Goal: Task Accomplishment & Management: Manage account settings

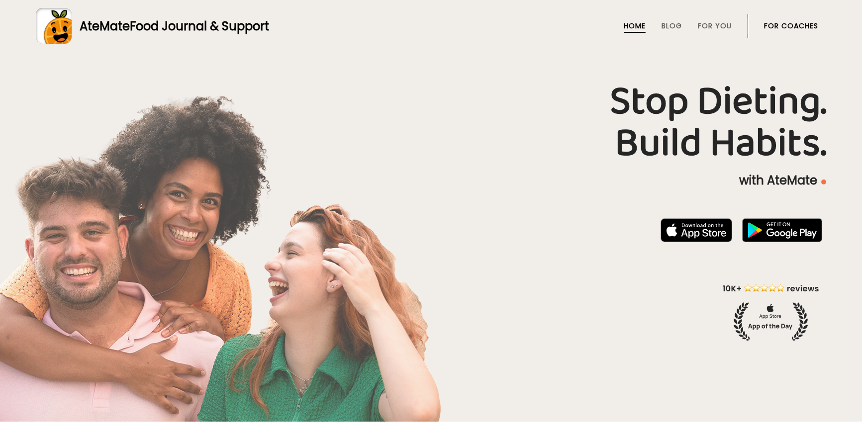
click at [780, 25] on link "For Coaches" at bounding box center [791, 26] width 54 height 8
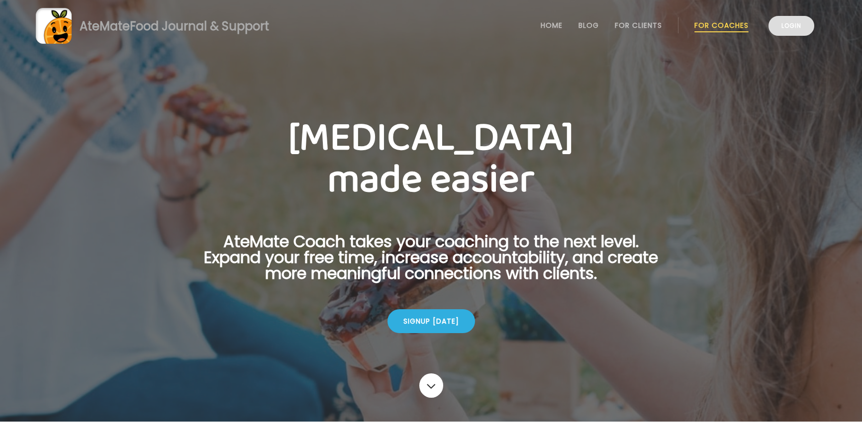
click at [780, 30] on link "Login" at bounding box center [791, 26] width 46 height 20
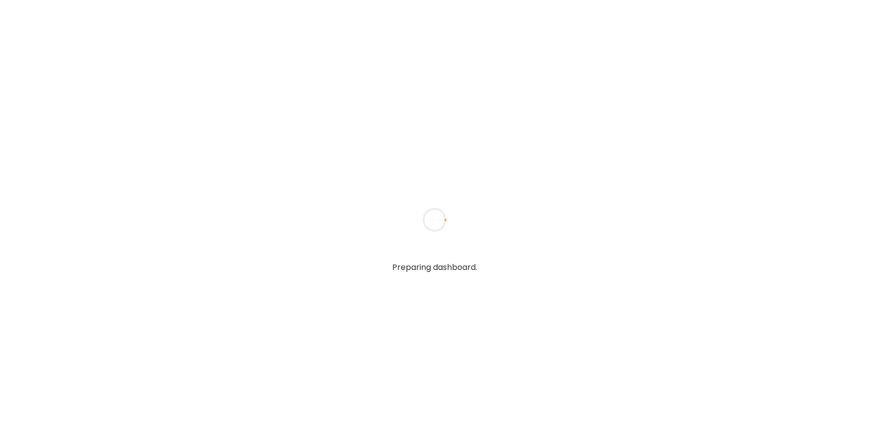
type input "**********"
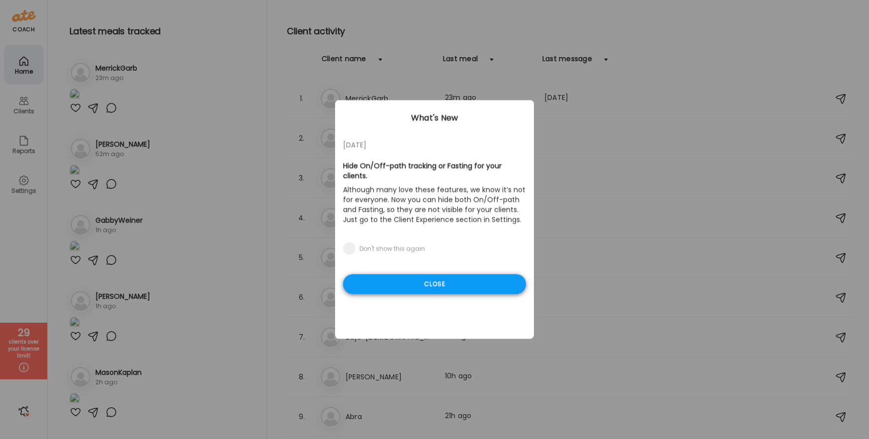
click at [465, 275] on div "Close" at bounding box center [434, 284] width 183 height 20
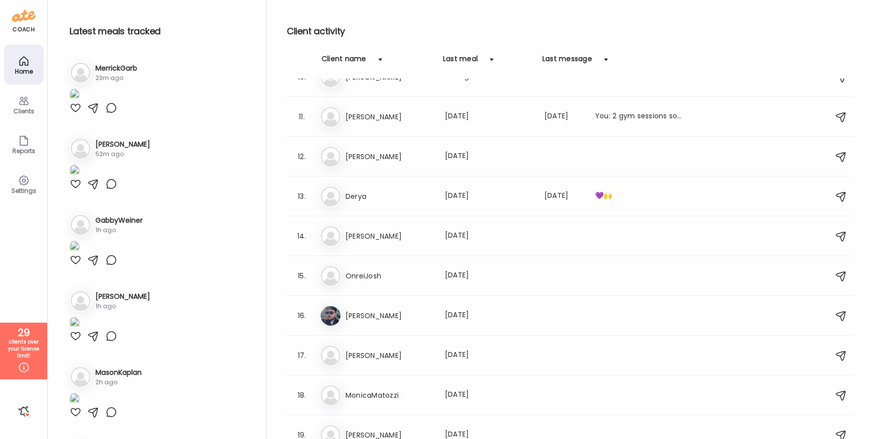
scroll to position [420, 0]
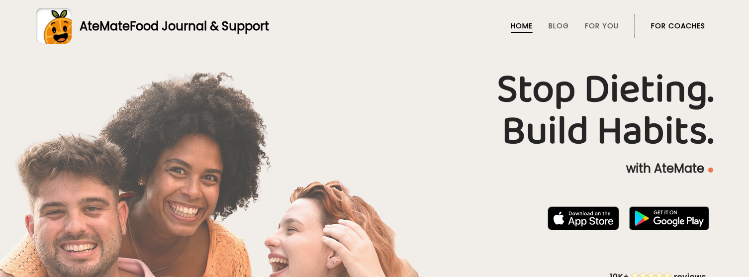
click at [669, 24] on link "For Coaches" at bounding box center [678, 26] width 54 height 8
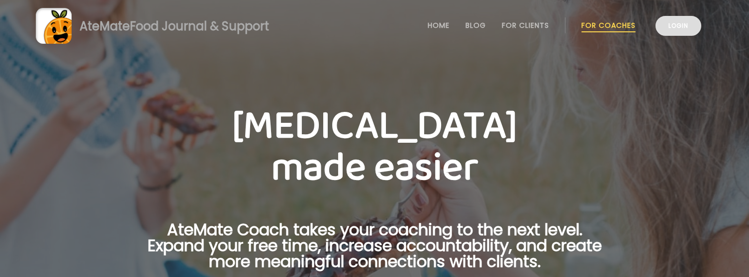
click at [671, 28] on link "Login" at bounding box center [678, 26] width 46 height 20
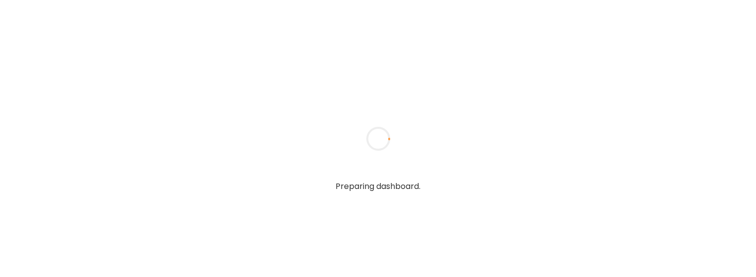
type input "**********"
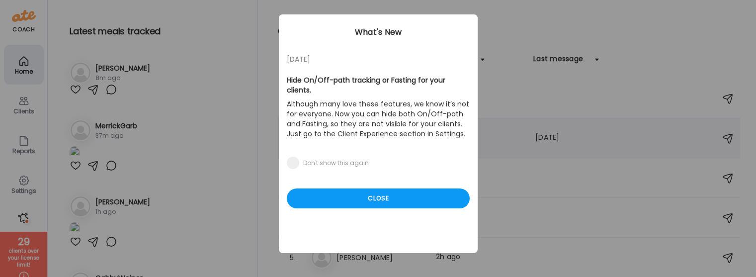
scroll to position [9, 0]
click at [384, 190] on div "Close" at bounding box center [378, 198] width 183 height 20
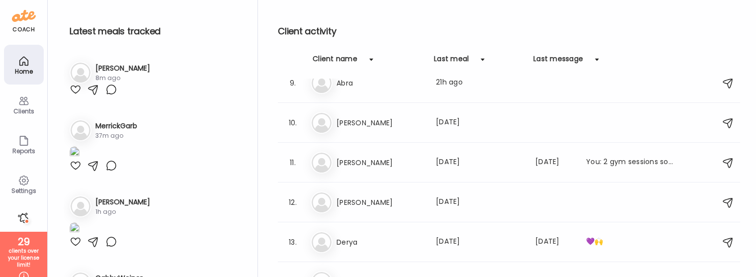
scroll to position [337, 0]
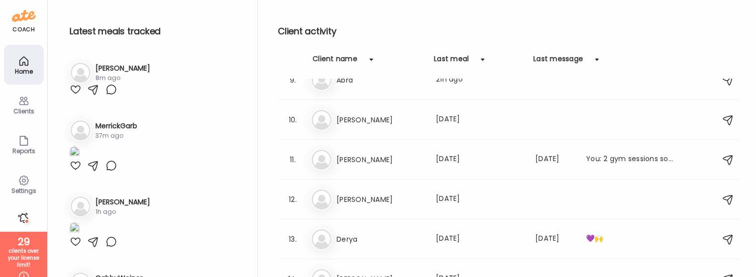
click at [384, 194] on h3 "Dan" at bounding box center [381, 199] width 88 height 12
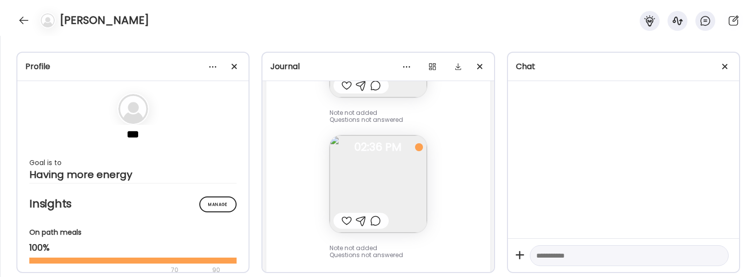
scroll to position [2485, 0]
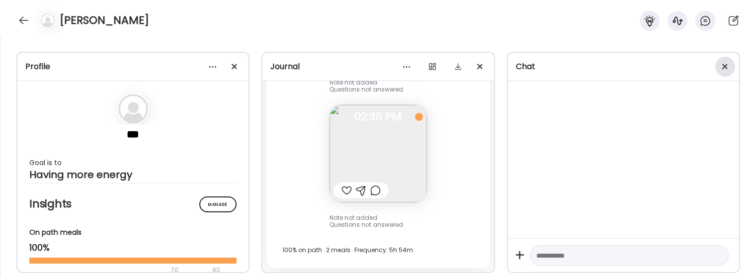
click at [724, 69] on div at bounding box center [725, 67] width 20 height 20
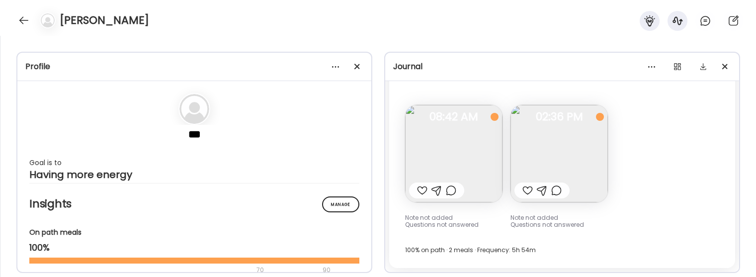
scroll to position [1809, 0]
click at [577, 158] on img at bounding box center [559, 153] width 97 height 97
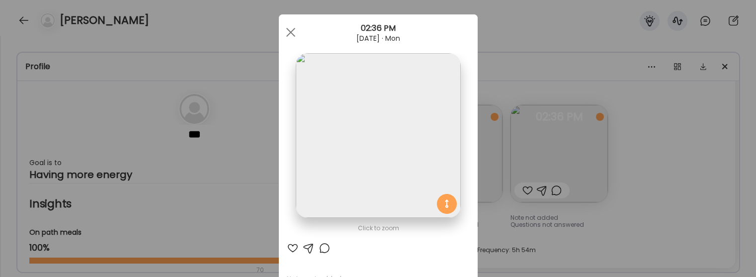
click at [679, 102] on div "Ate Coach Dashboard Wahoo! It’s official Take a moment to set up your Coach Pro…" at bounding box center [378, 138] width 756 height 277
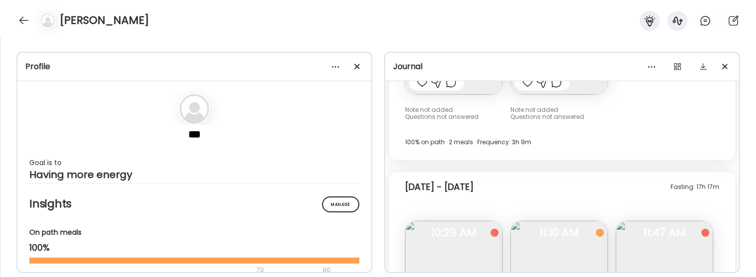
scroll to position [0, 0]
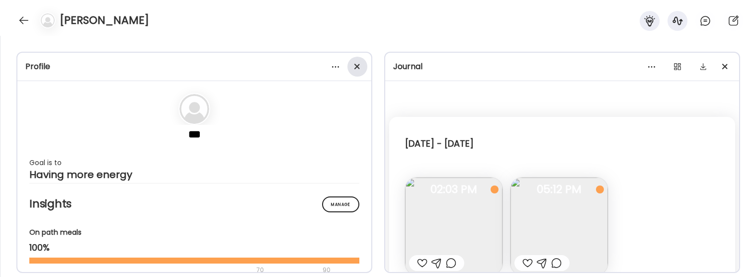
click at [357, 69] on div at bounding box center [358, 67] width 20 height 20
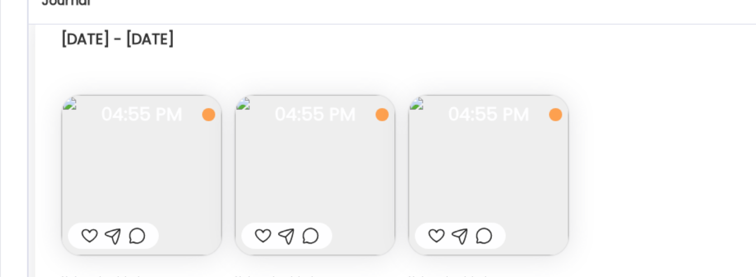
scroll to position [730, 0]
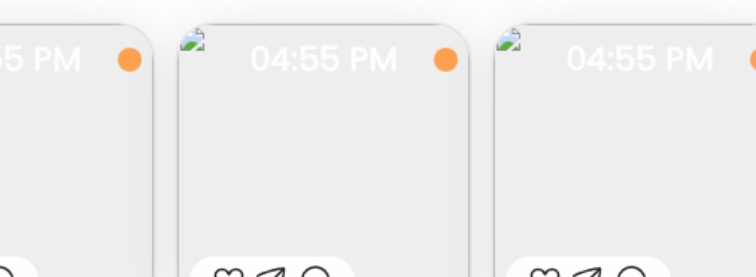
click at [205, 162] on img at bounding box center [191, 166] width 97 height 97
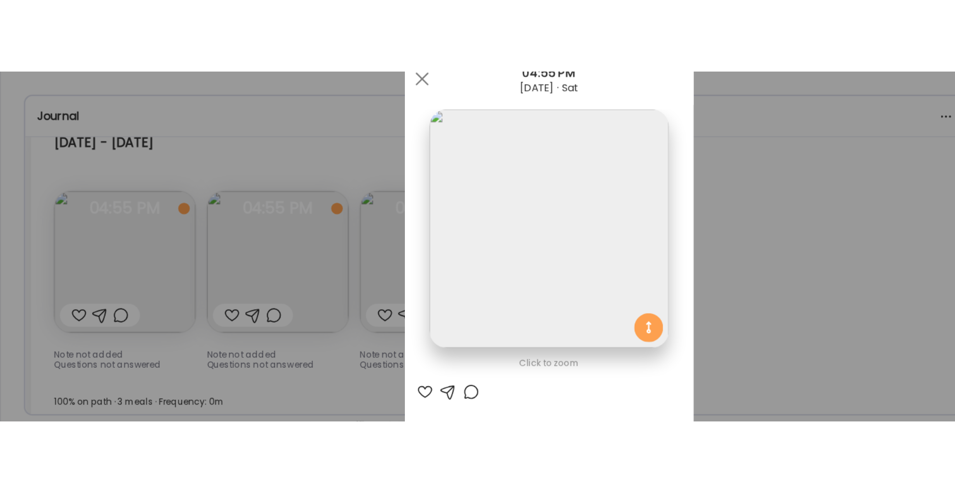
scroll to position [0, 0]
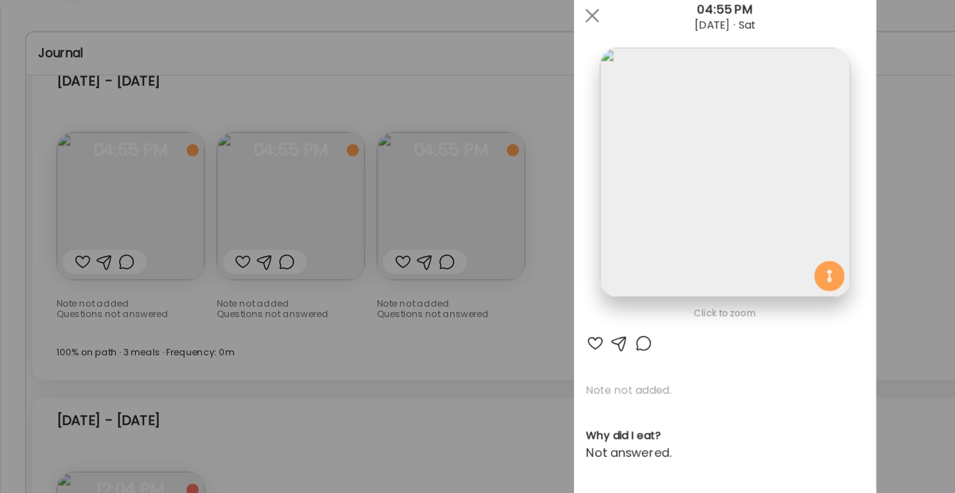
click at [135, 153] on div "Ate Coach Dashboard Wahoo! It’s official Take a moment to set up your Coach Pro…" at bounding box center [477, 246] width 955 height 493
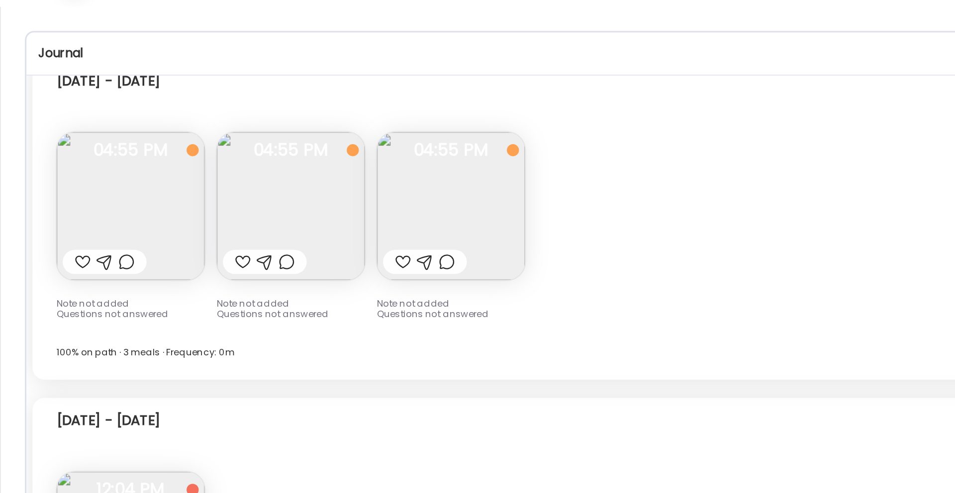
click at [101, 160] on img at bounding box center [85, 166] width 97 height 97
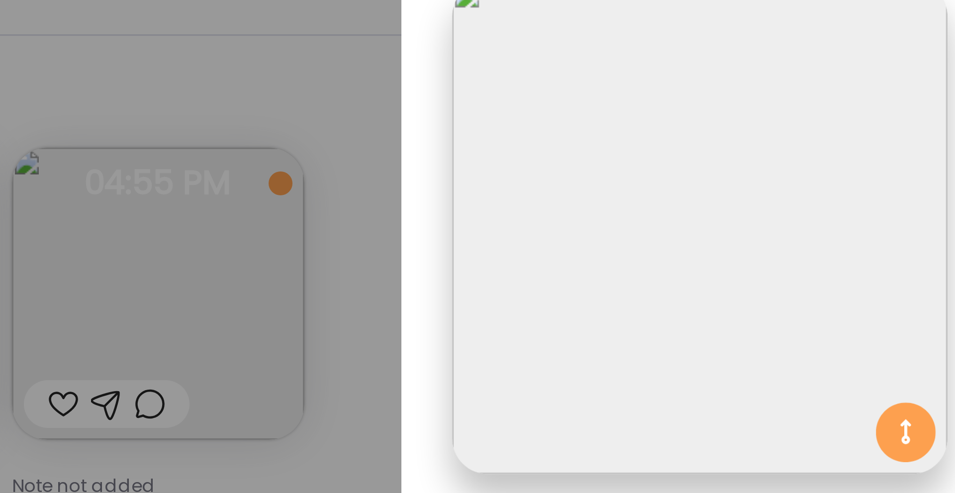
click at [314, 111] on div "Ate Coach Dashboard Wahoo! It’s official Take a moment to set up your Coach Pro…" at bounding box center [477, 246] width 955 height 493
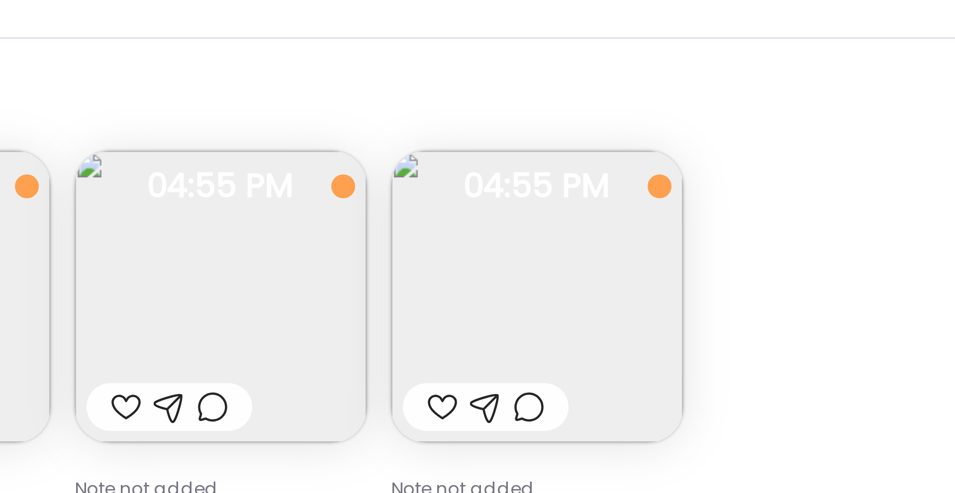
click at [187, 158] on img at bounding box center [191, 166] width 97 height 97
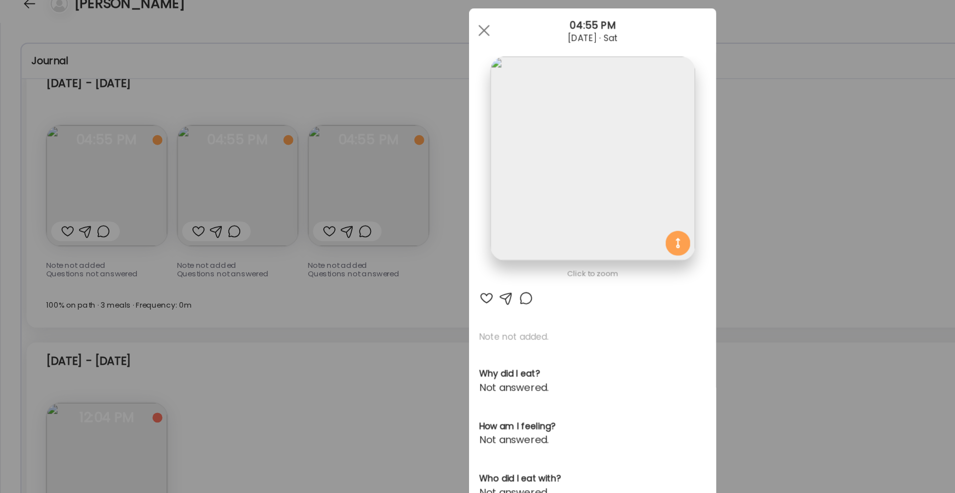
click at [277, 96] on div "Ate Coach Dashboard Wahoo! It’s official Take a moment to set up your Coach Pro…" at bounding box center [477, 246] width 955 height 493
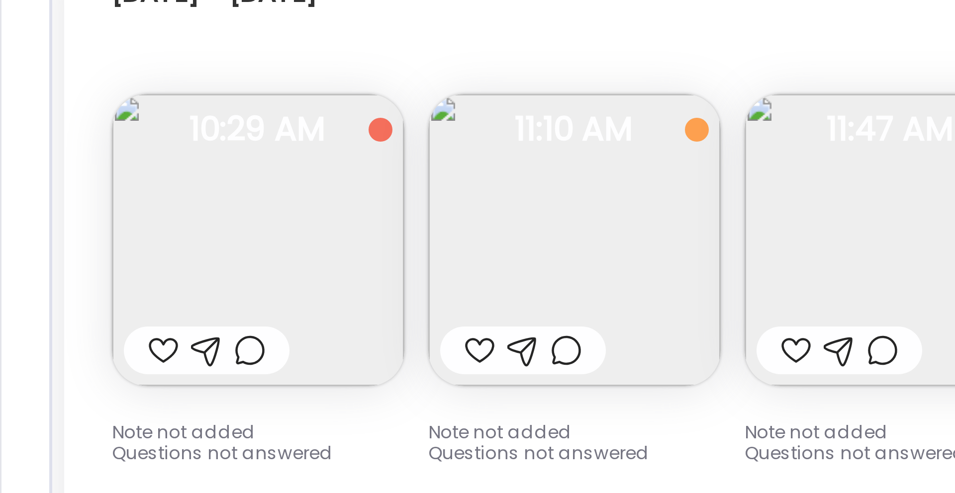
scroll to position [416, 0]
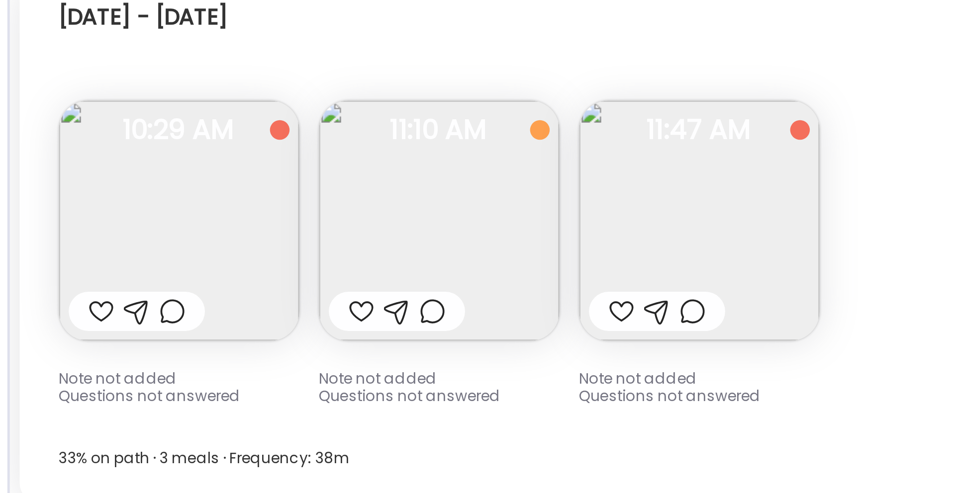
click at [75, 207] on img at bounding box center [85, 220] width 97 height 97
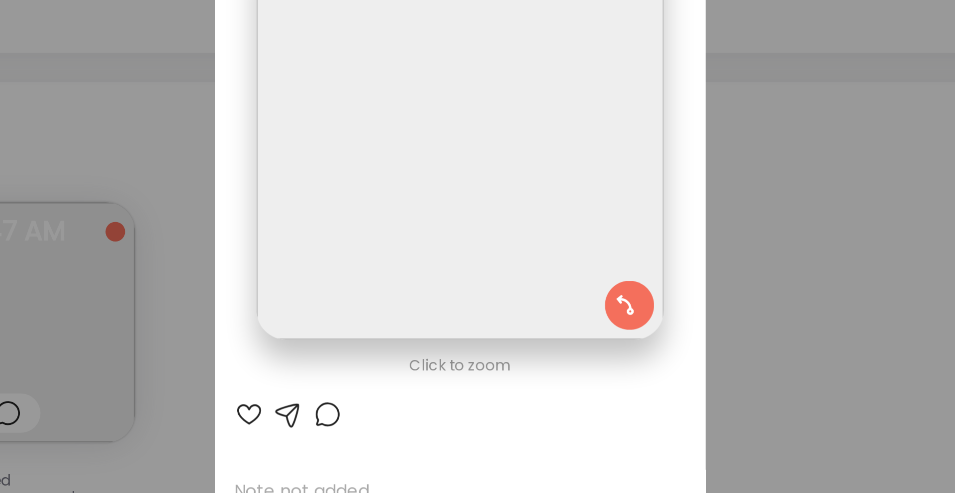
click at [639, 175] on div "Ate Coach Dashboard Wahoo! It’s official Take a moment to set up your Coach Pro…" at bounding box center [477, 246] width 955 height 493
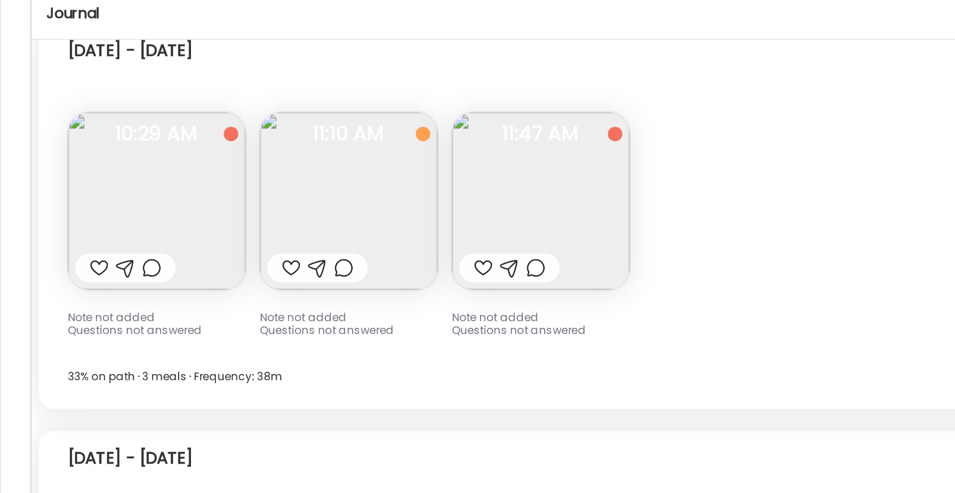
scroll to position [278, 0]
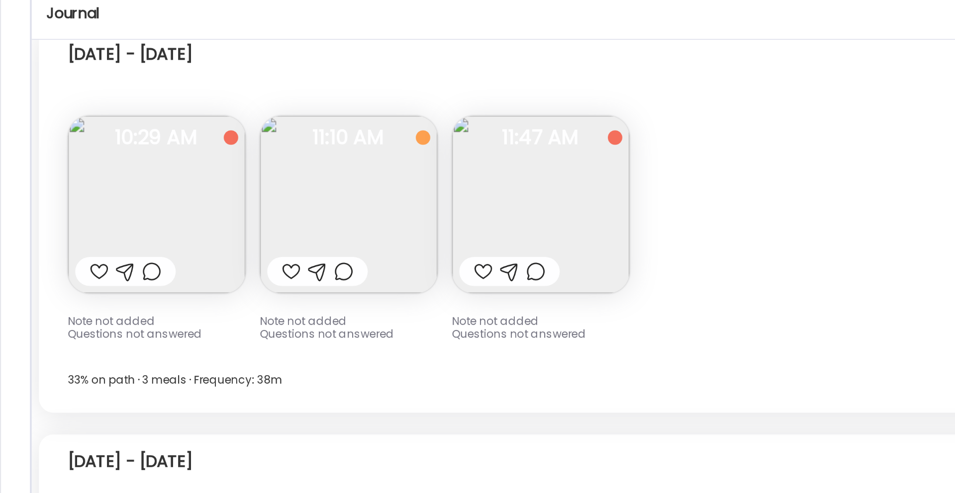
click at [185, 172] on img at bounding box center [191, 171] width 97 height 97
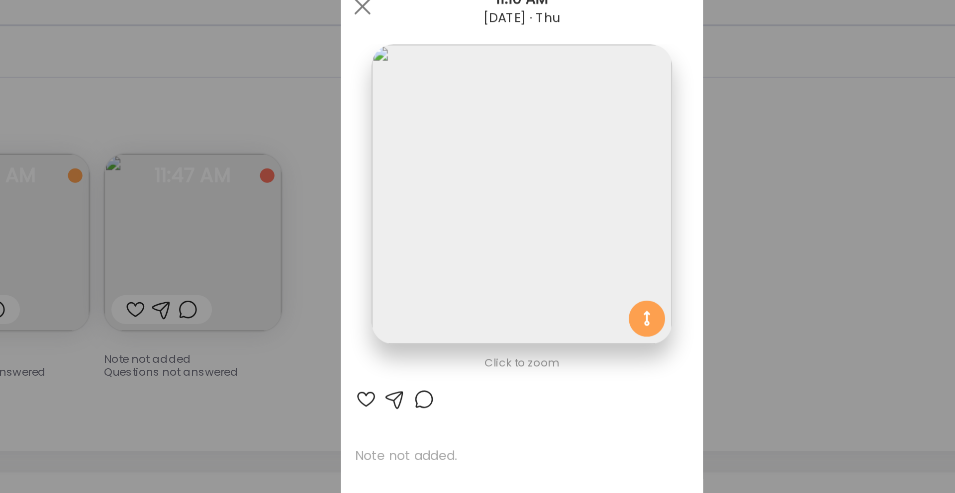
click at [345, 253] on div "Ate Coach Dashboard Wahoo! It’s official Take a moment to set up your Coach Pro…" at bounding box center [477, 246] width 955 height 493
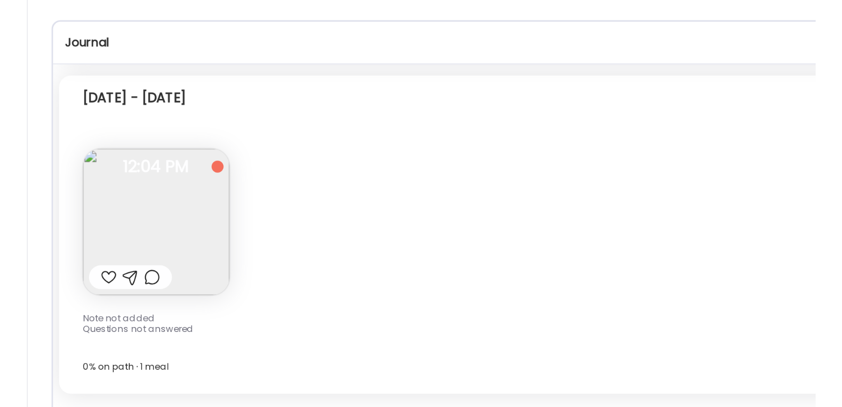
scroll to position [934, 0]
